Goal: Task Accomplishment & Management: Use online tool/utility

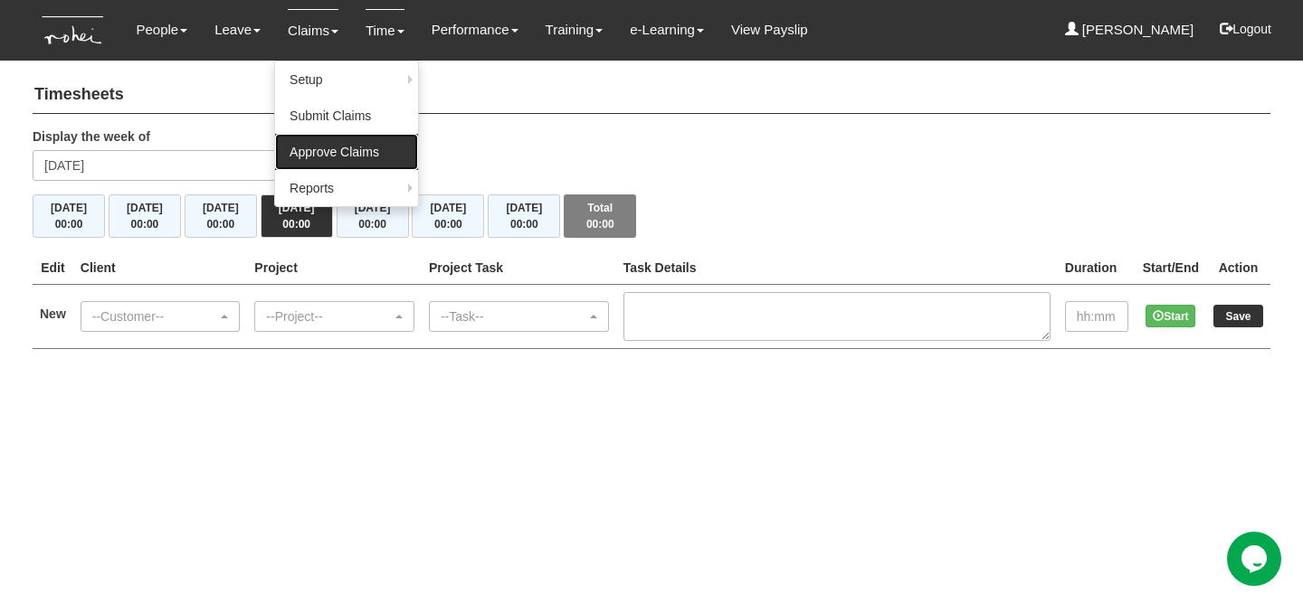
click at [360, 147] on link "Approve Claims" at bounding box center [346, 152] width 143 height 36
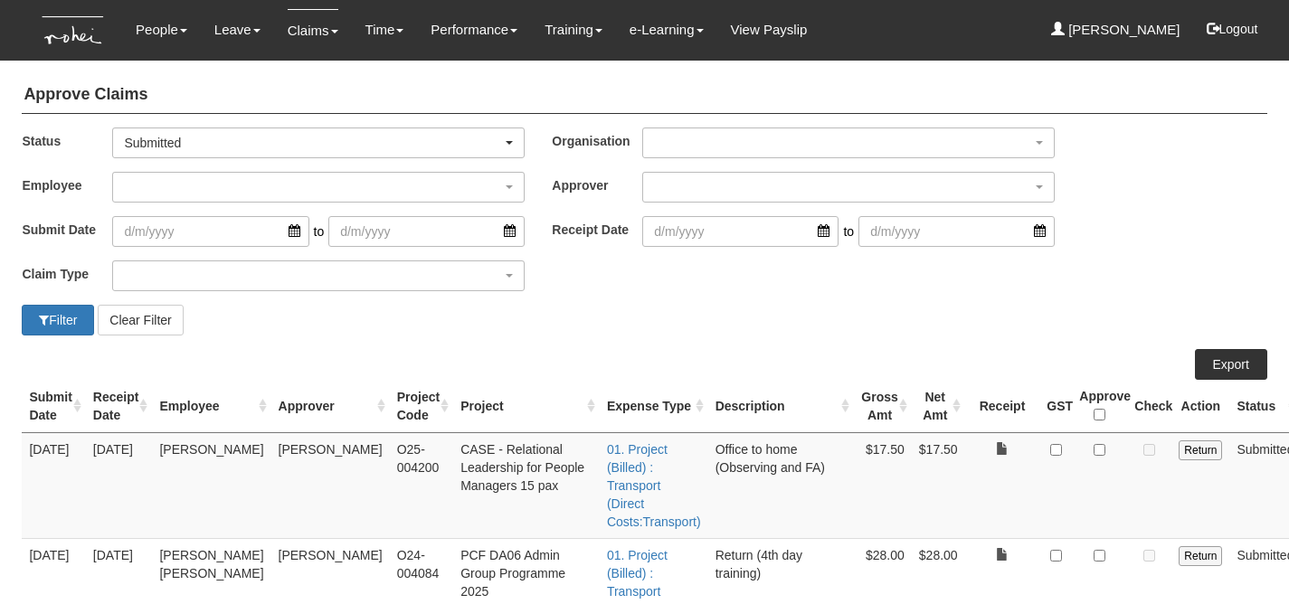
select select "50"
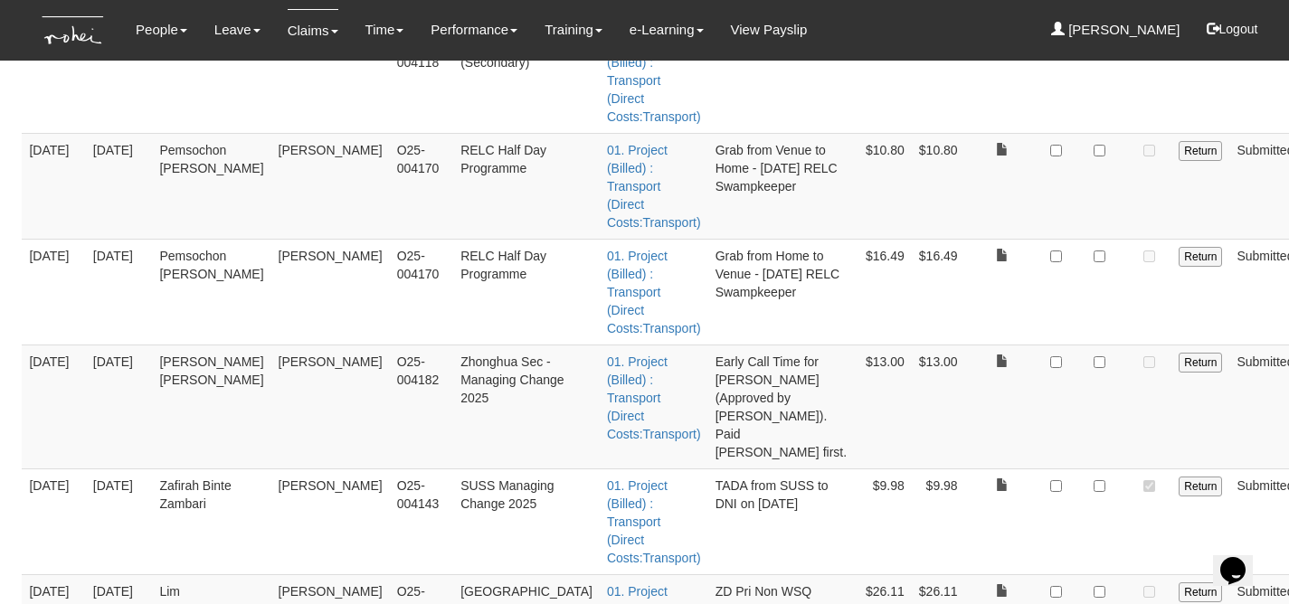
scroll to position [1596, 0]
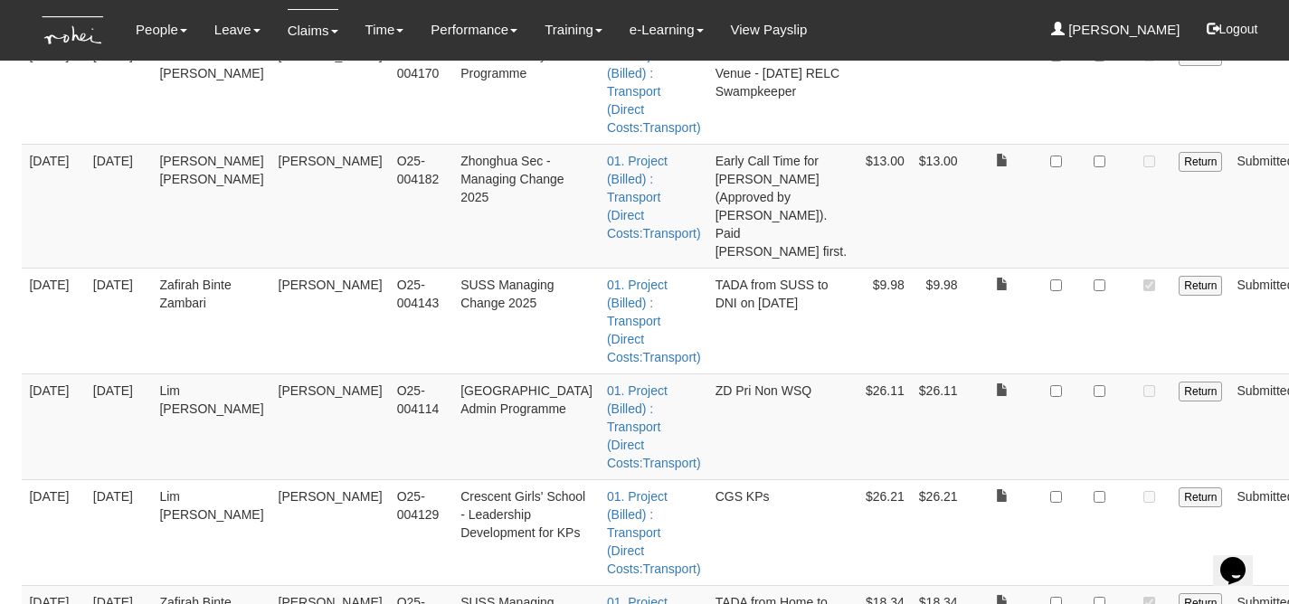
scroll to position [1465, 0]
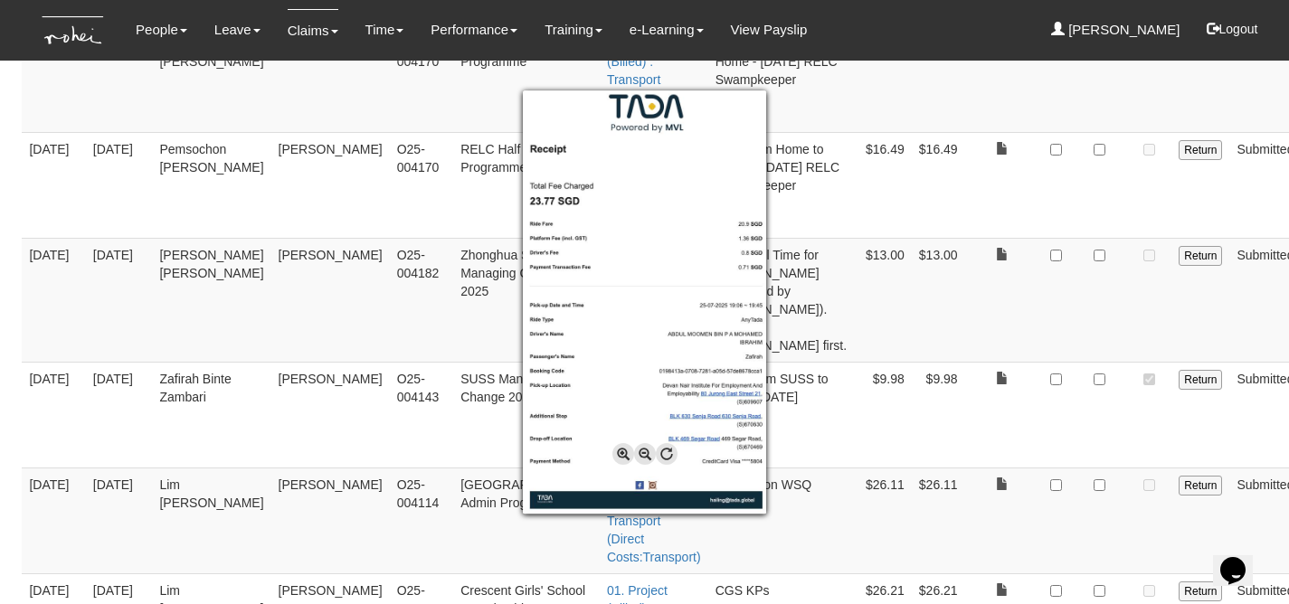
click at [938, 440] on div at bounding box center [644, 302] width 1289 height 604
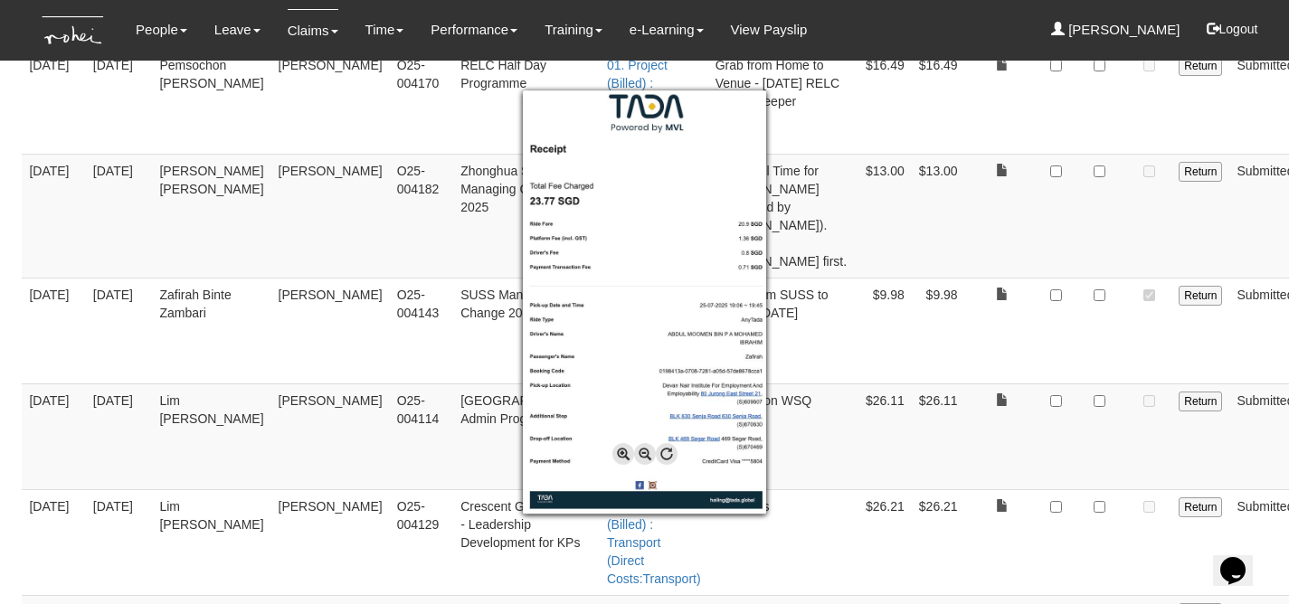
scroll to position [1442, 0]
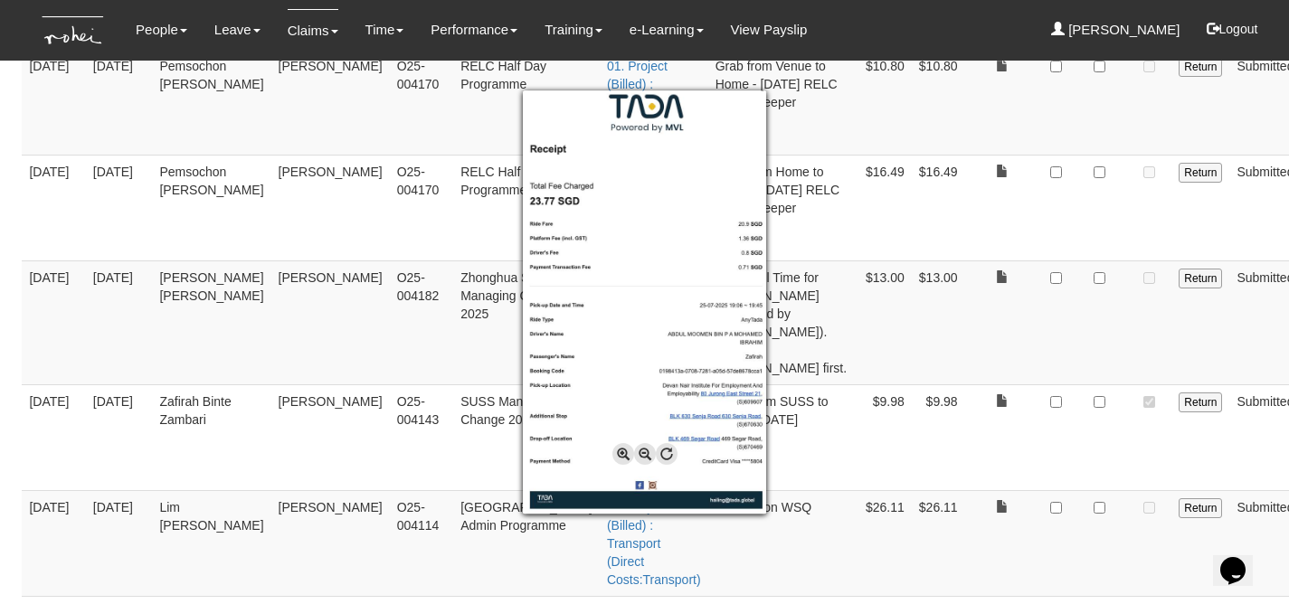
click at [1068, 484] on div at bounding box center [644, 302] width 1289 height 604
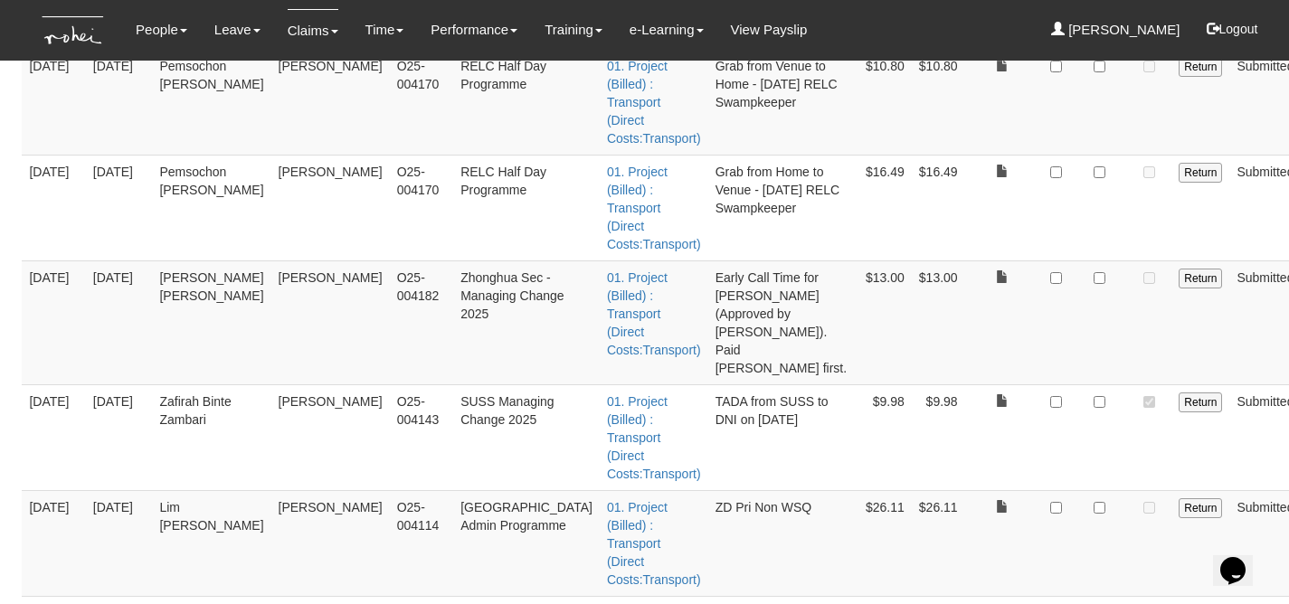
checkbox input "true"
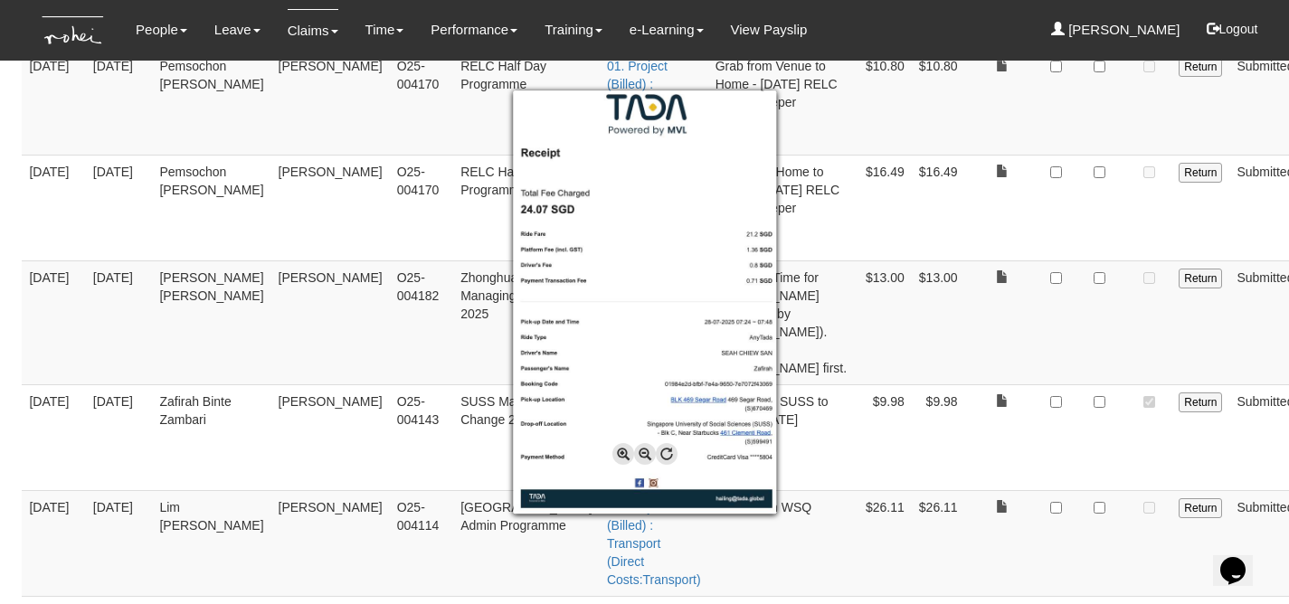
click at [984, 419] on div at bounding box center [644, 302] width 1289 height 604
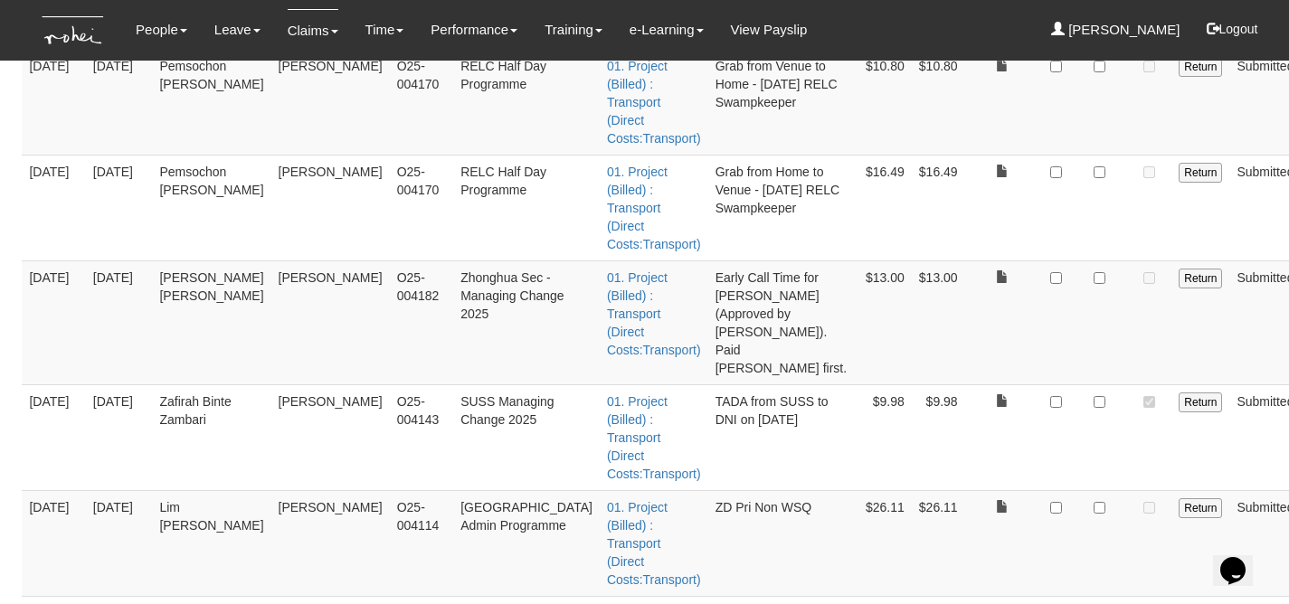
checkbox input "true"
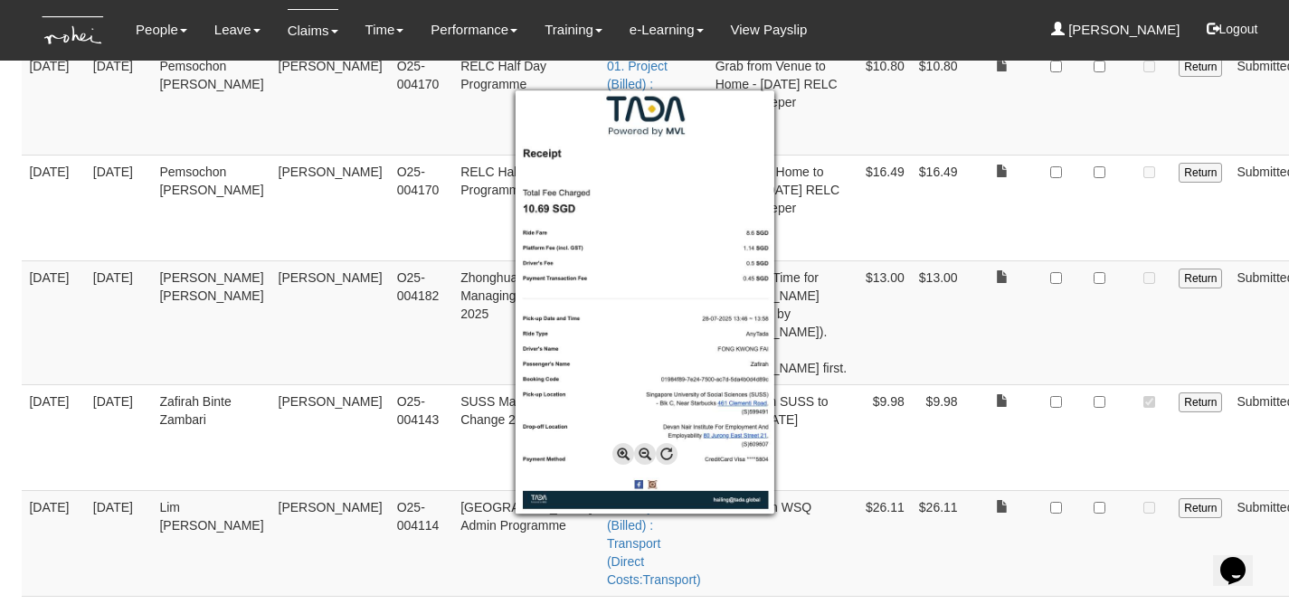
click at [1069, 327] on div at bounding box center [644, 302] width 1289 height 604
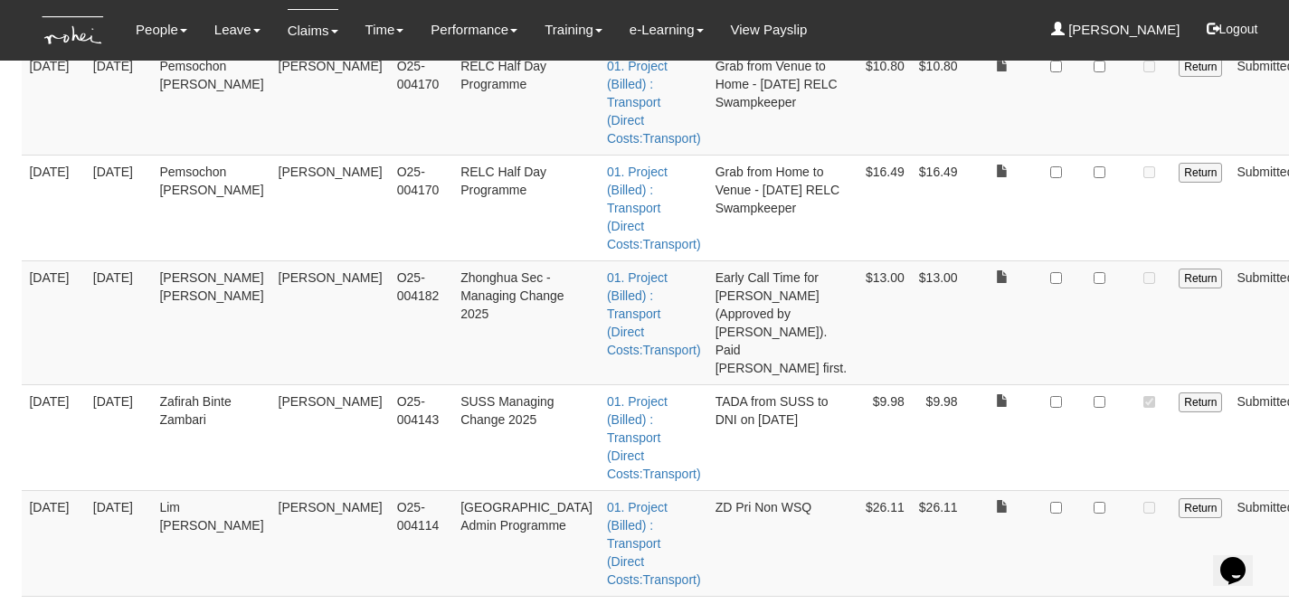
checkbox input "true"
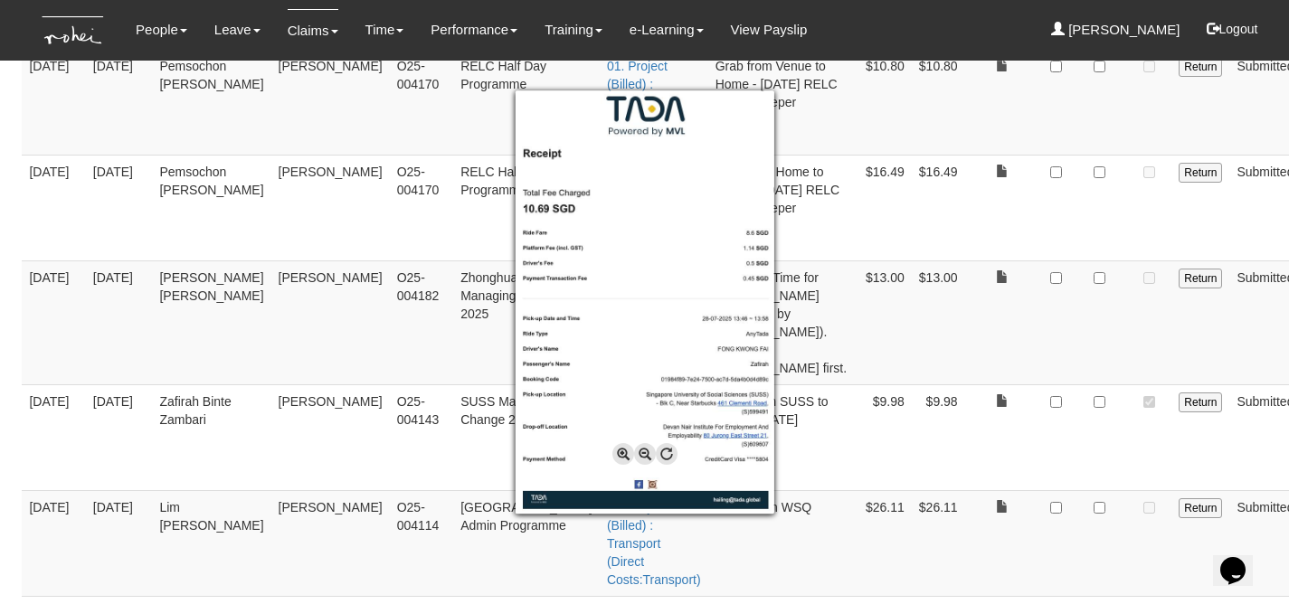
click at [987, 293] on div at bounding box center [644, 302] width 1289 height 604
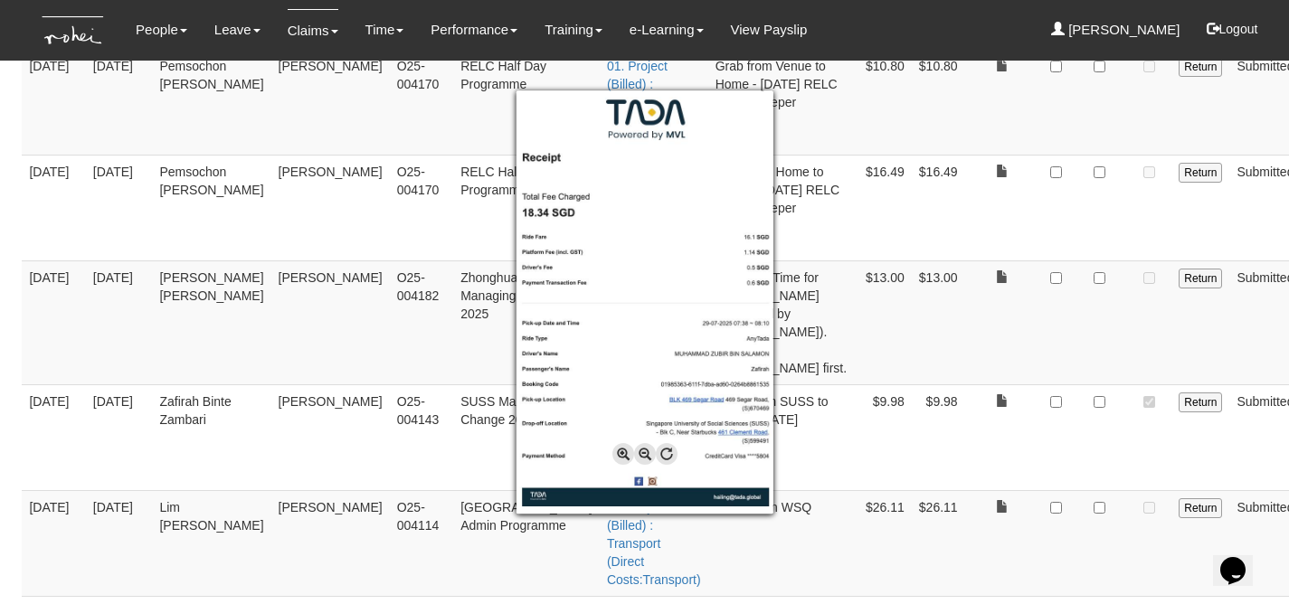
click at [1064, 259] on div at bounding box center [644, 302] width 1289 height 604
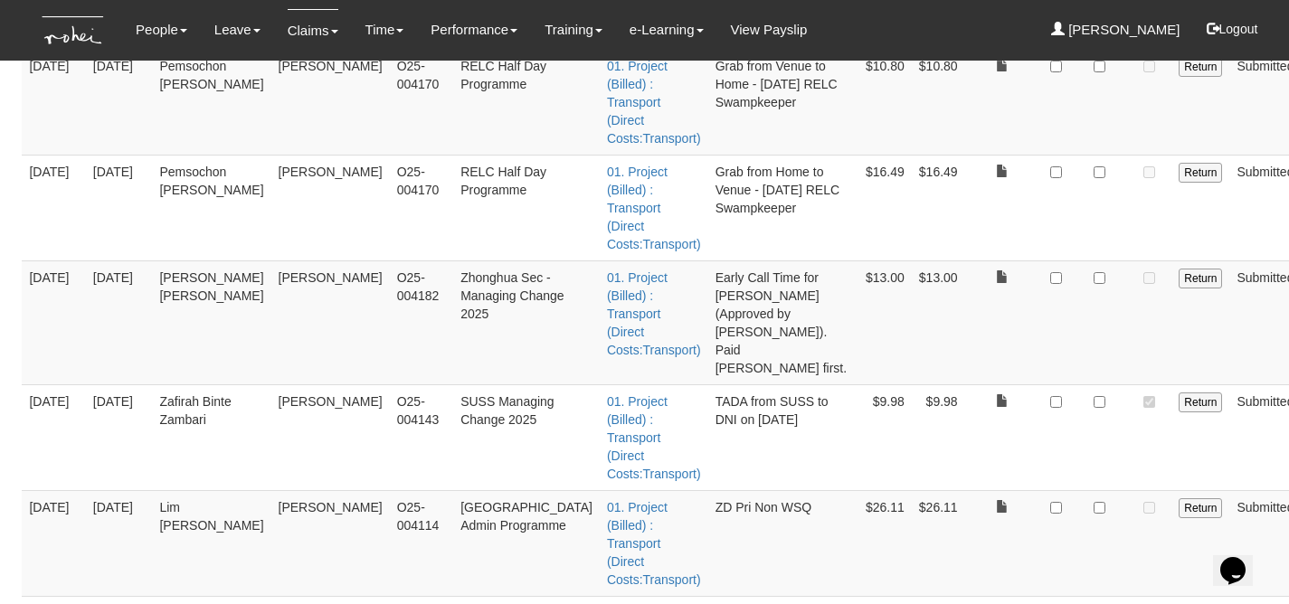
checkbox input "true"
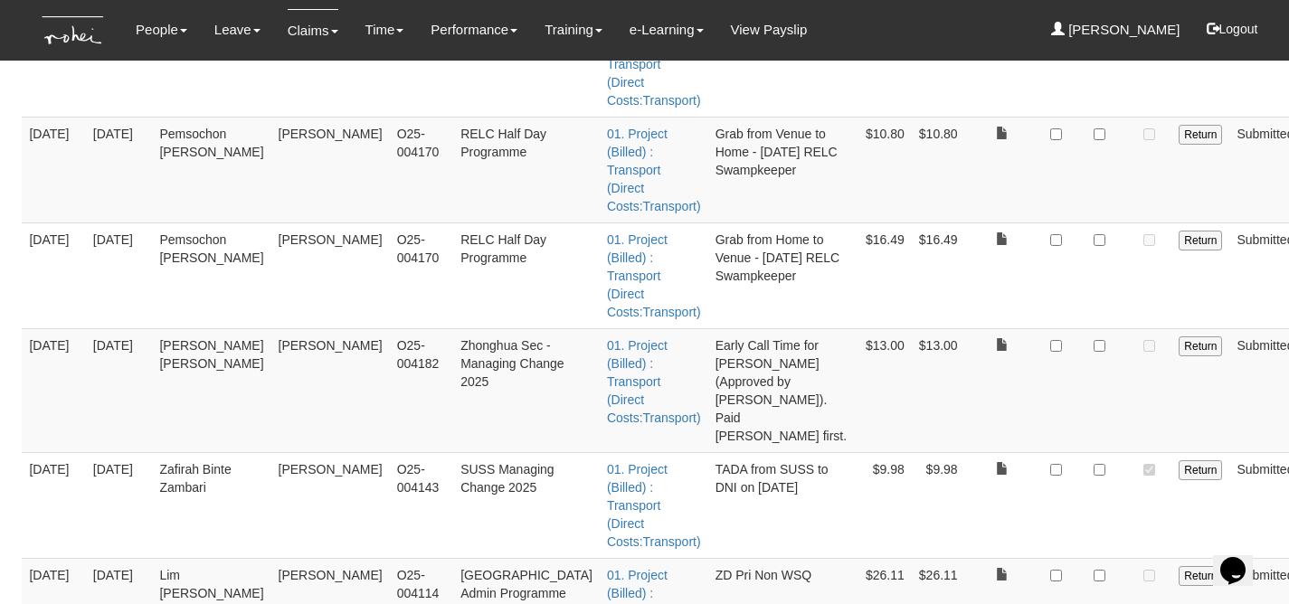
scroll to position [1358, 0]
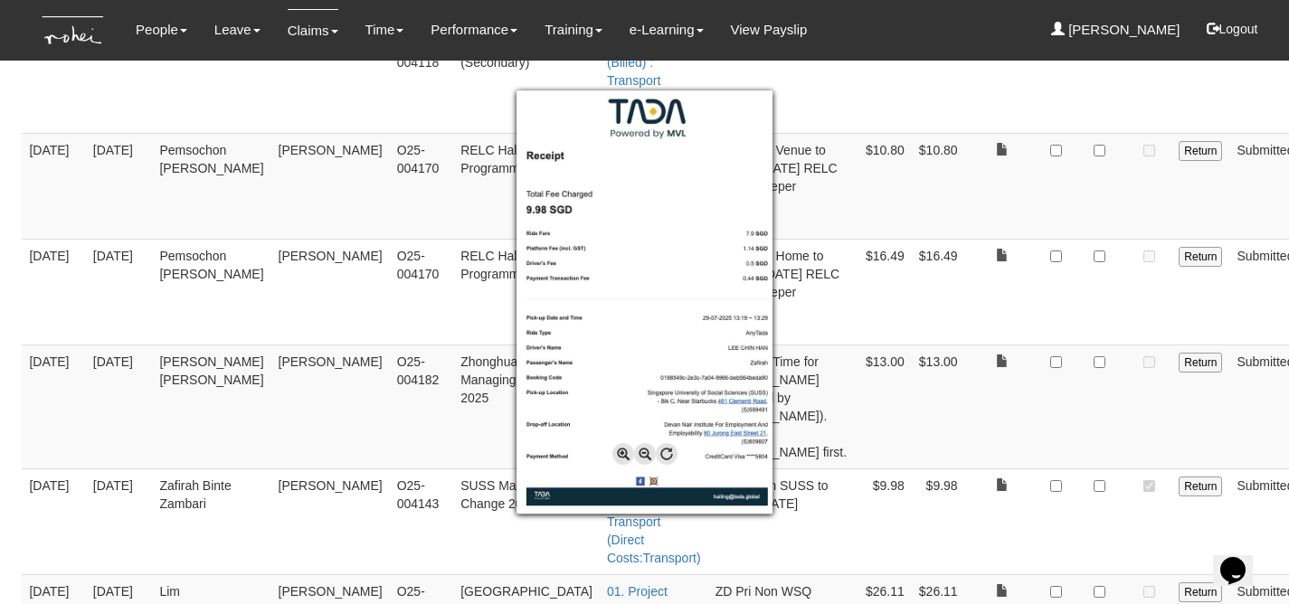
click at [1075, 100] on div at bounding box center [644, 302] width 1289 height 604
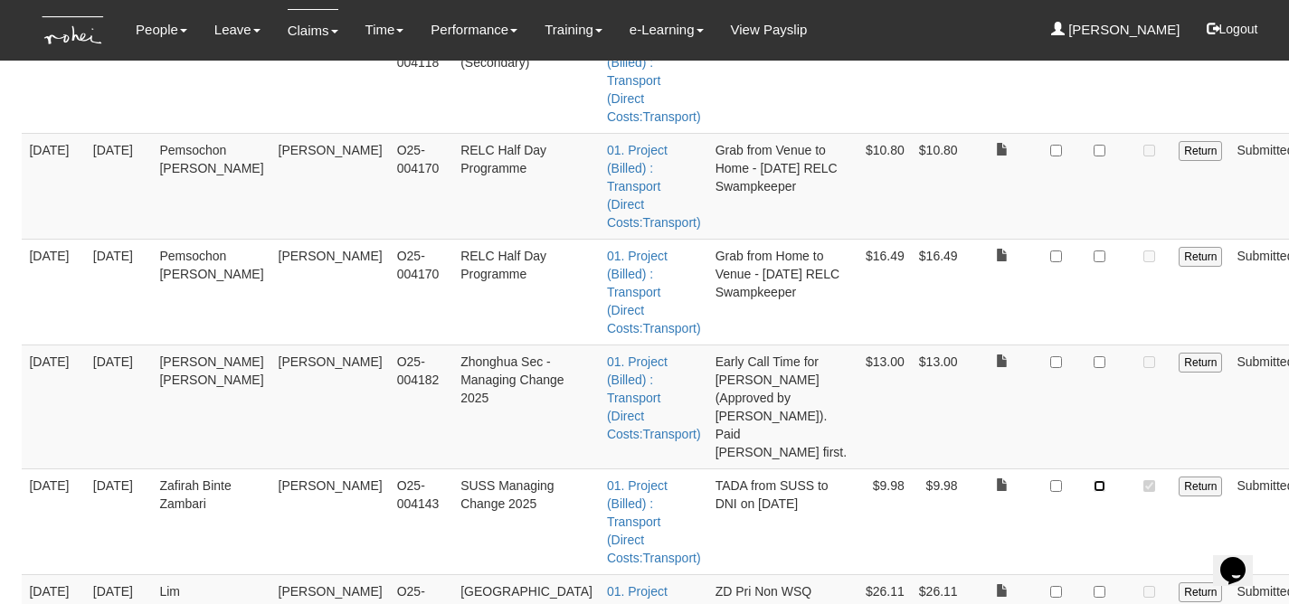
click at [1094, 480] on input "checkbox" at bounding box center [1100, 486] width 12 height 12
checkbox input "true"
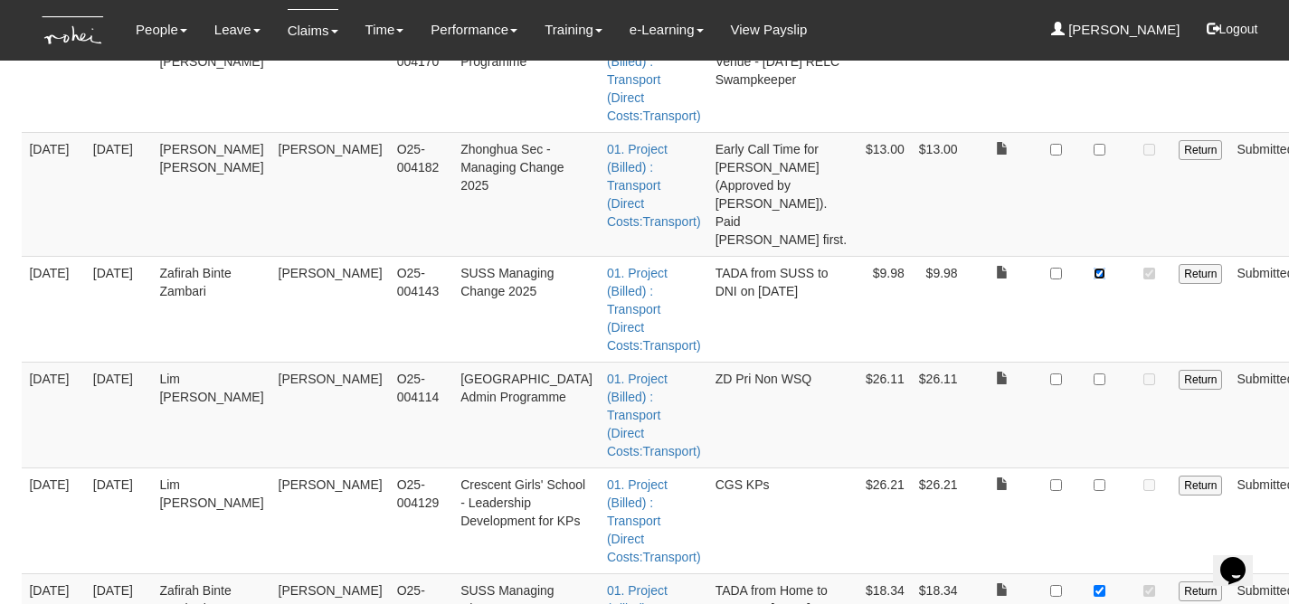
scroll to position [1596, 0]
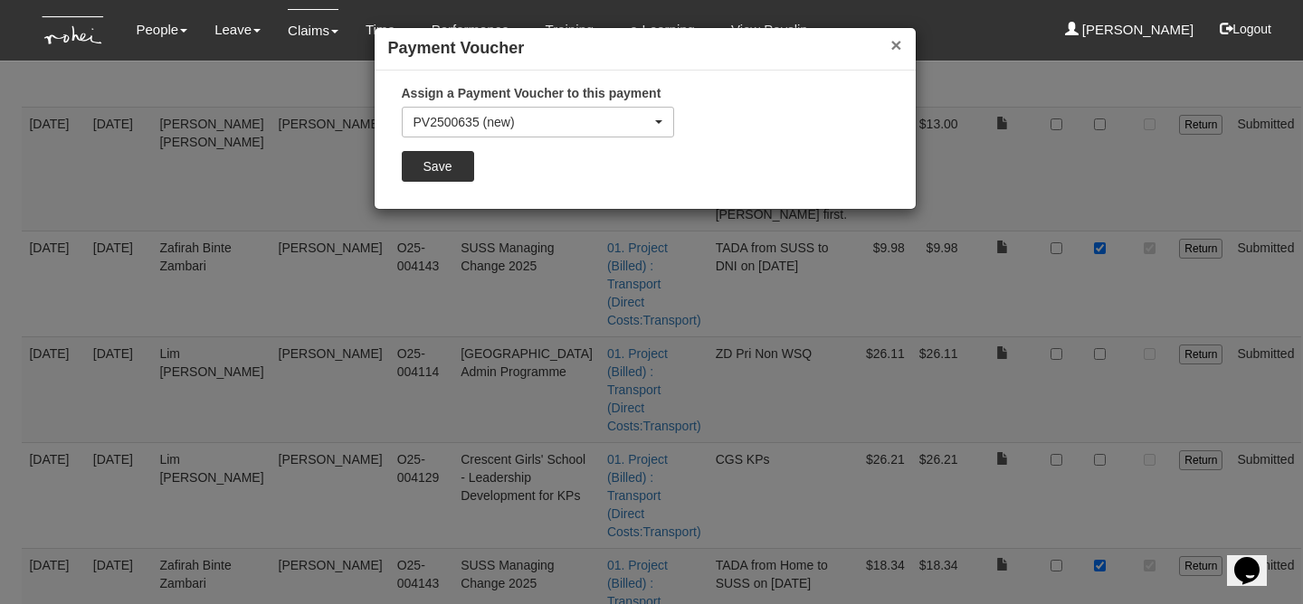
click at [893, 46] on button "×" at bounding box center [895, 44] width 11 height 19
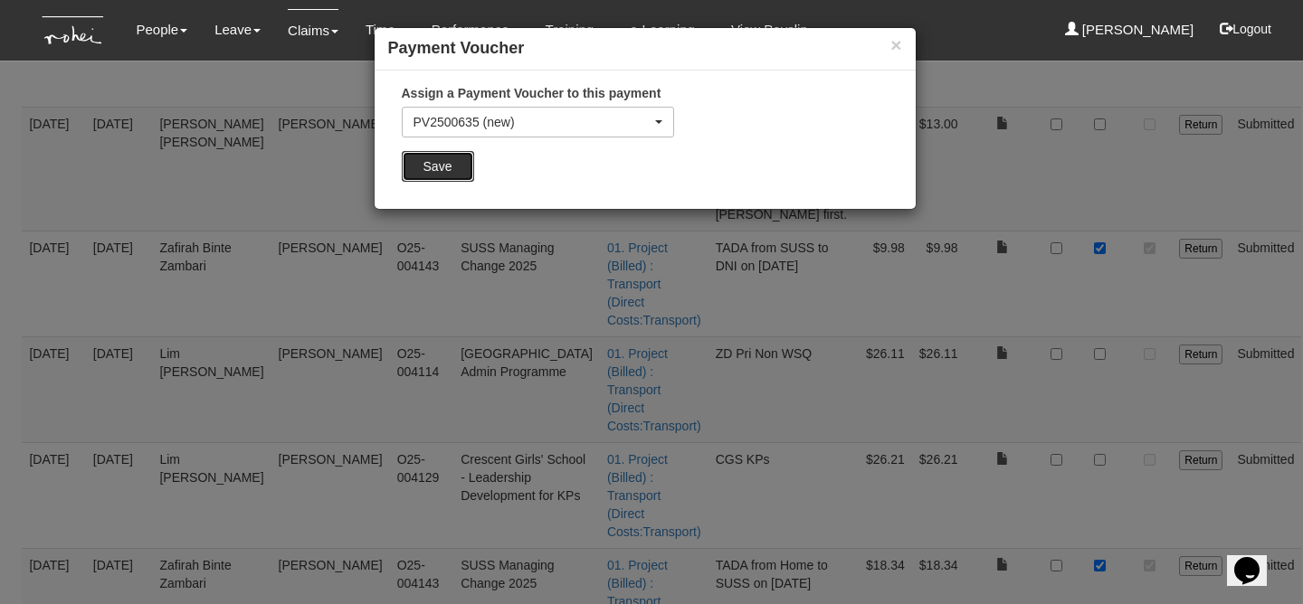
click at [456, 168] on input "Save" at bounding box center [438, 166] width 72 height 31
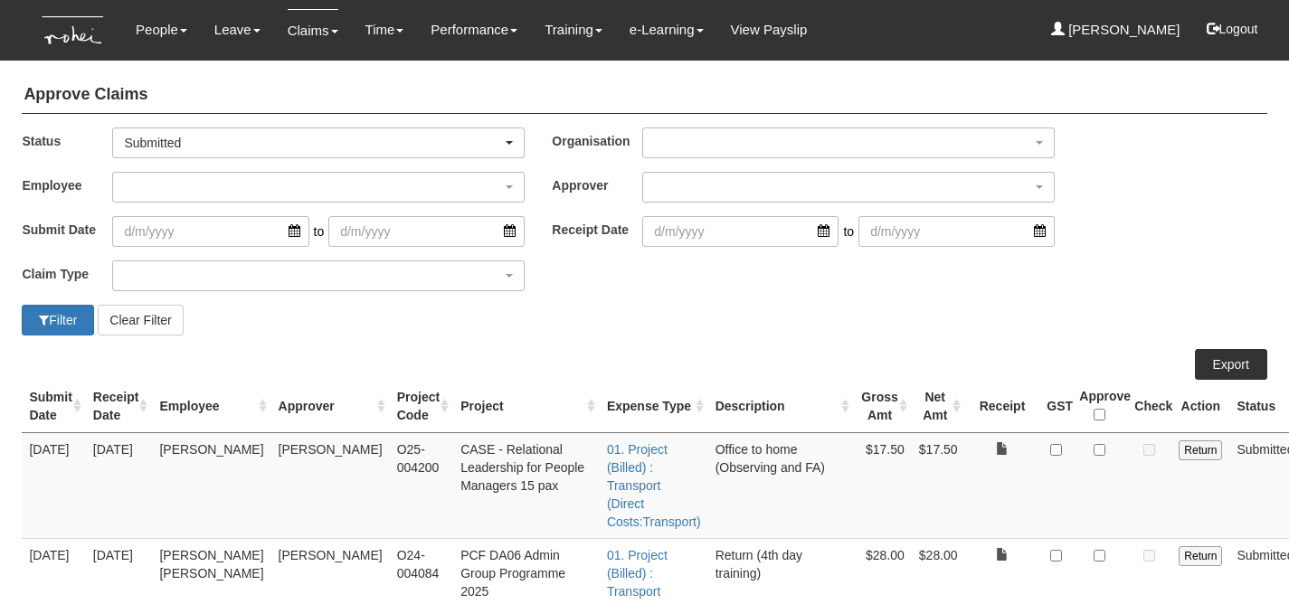
select select "50"
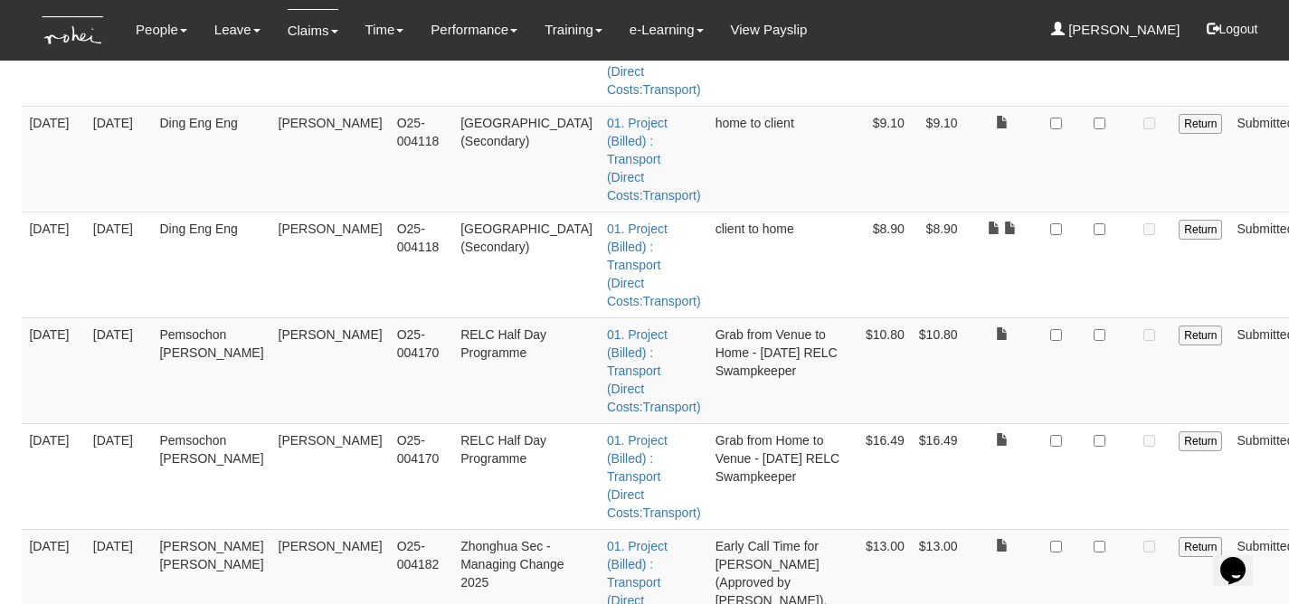
scroll to position [1170, 0]
